Goal: Find specific page/section: Find specific page/section

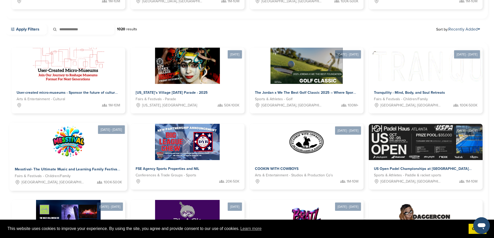
scroll to position [182, 0]
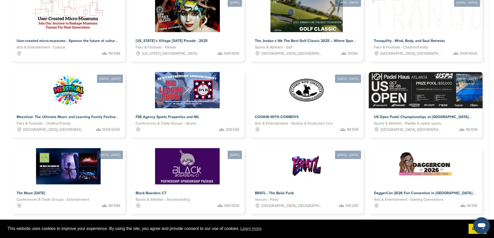
click at [230, 226] on link "2" at bounding box center [232, 231] width 11 height 10
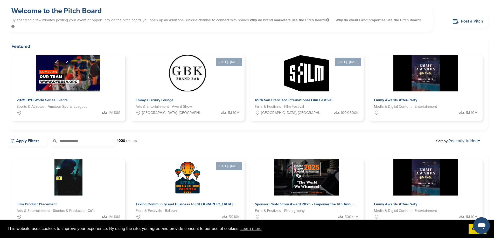
scroll to position [16, 0]
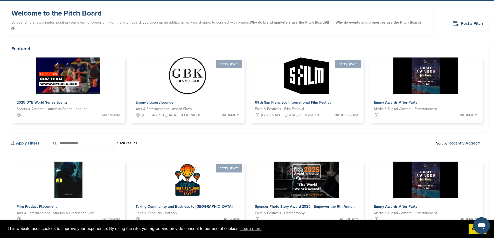
click at [18, 138] on link "Apply Filters" at bounding box center [26, 143] width 41 height 11
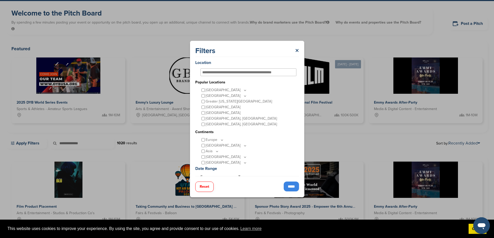
scroll to position [26, 0]
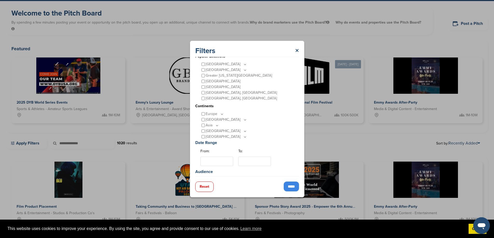
click at [220, 113] on icon at bounding box center [222, 114] width 4 height 4
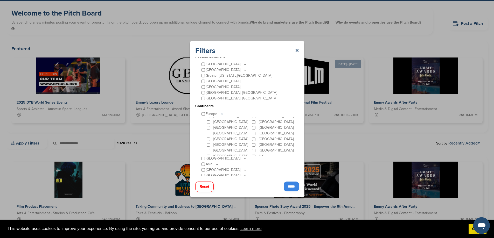
scroll to position [52, 0]
click at [287, 185] on input "*****" at bounding box center [291, 187] width 15 height 10
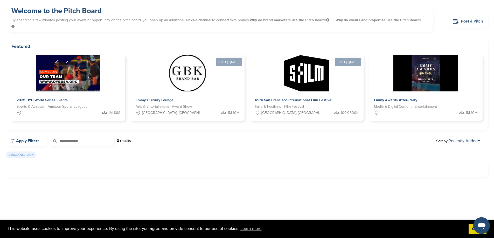
scroll to position [26, 0]
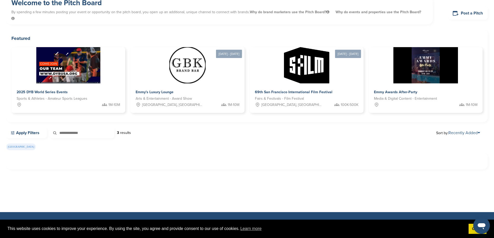
click at [459, 130] on link "Recently Added" at bounding box center [464, 132] width 32 height 5
drag, startPoint x: 259, startPoint y: 140, endPoint x: 173, endPoint y: 130, distance: 86.7
click at [259, 144] on div "[GEOGRAPHIC_DATA]" at bounding box center [246, 148] width 480 height 9
click at [125, 131] on div "Apply Filters 3 results" at bounding box center [68, 133] width 125 height 11
click at [125, 129] on div "Apply Filters 3 results" at bounding box center [68, 133] width 125 height 11
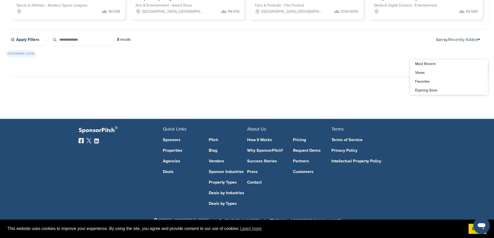
scroll to position [0, 0]
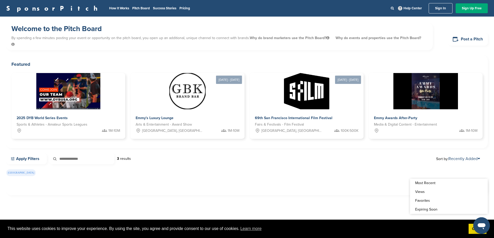
drag, startPoint x: 210, startPoint y: 161, endPoint x: 180, endPoint y: 160, distance: 30.6
click at [209, 161] on div "Apply Filters 3 results Sort by: Recently Added" at bounding box center [247, 162] width 482 height 16
click at [152, 161] on div "Apply Filters 3 results Sort by: Recently Added" at bounding box center [247, 162] width 482 height 16
click at [24, 7] on link "SponsorPitch" at bounding box center [53, 8] width 95 height 7
